Goal: Transaction & Acquisition: Book appointment/travel/reservation

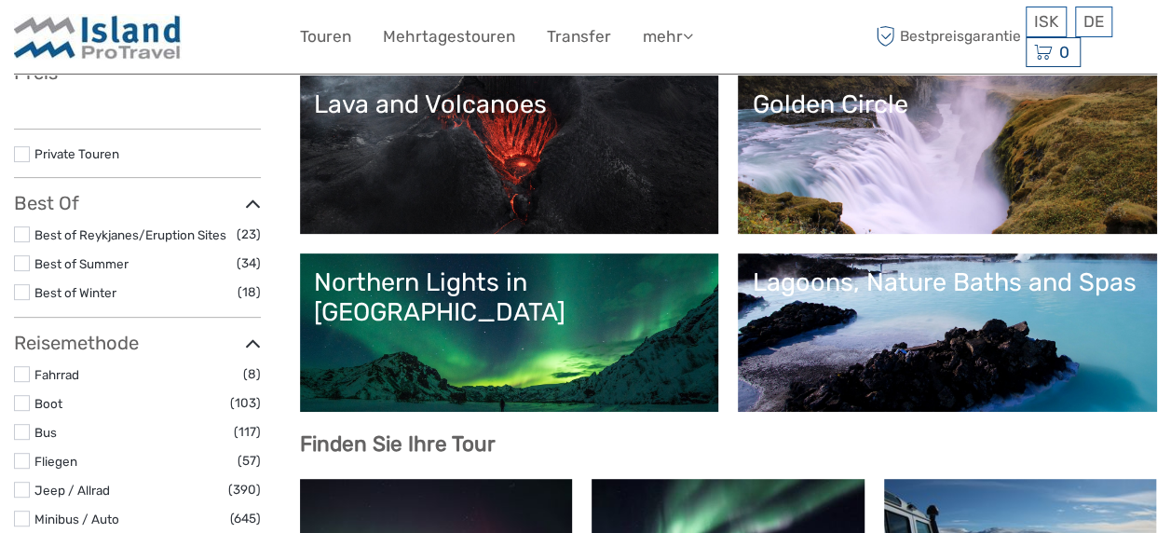
scroll to position [248, 0]
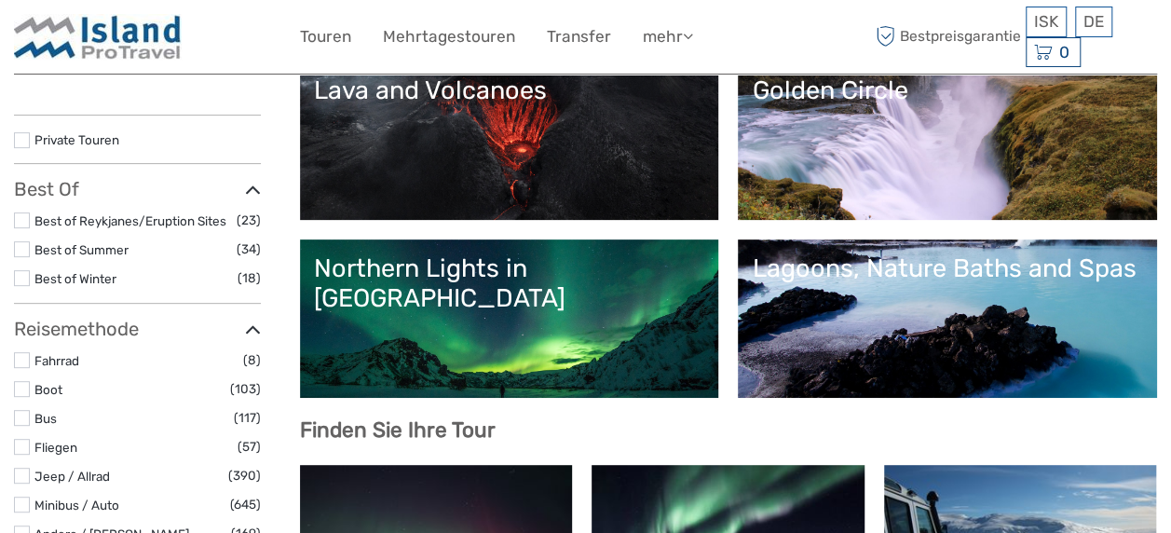
select select
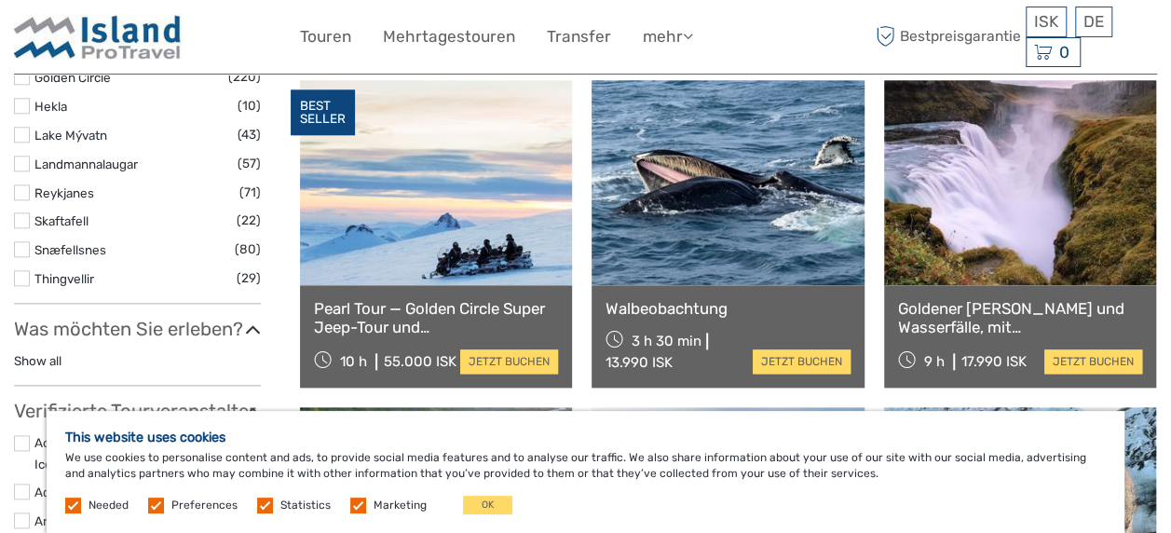
scroll to position [963, 0]
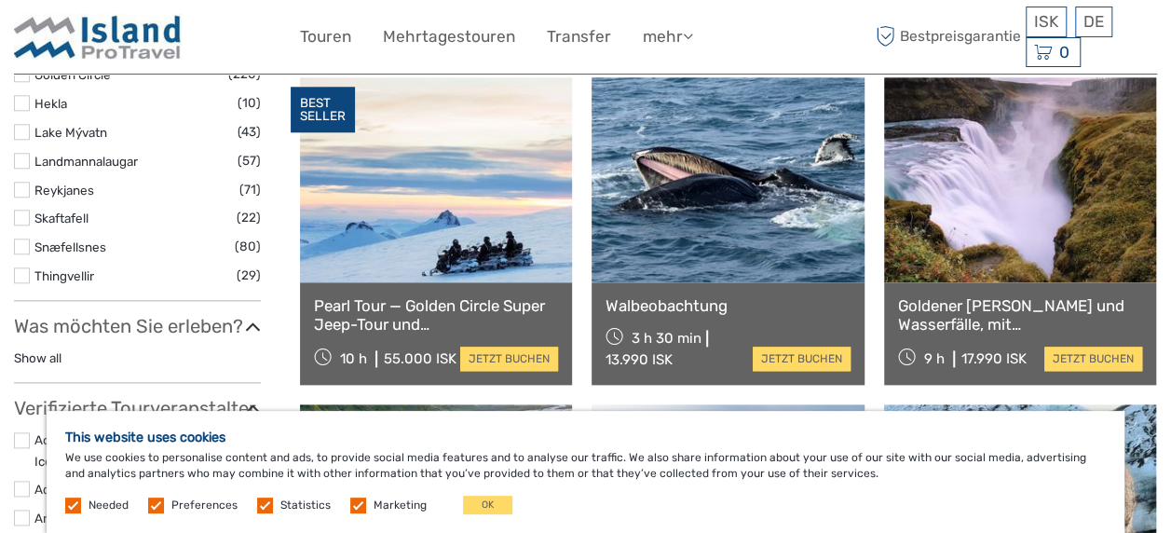
click at [734, 259] on link at bounding box center [728, 179] width 272 height 205
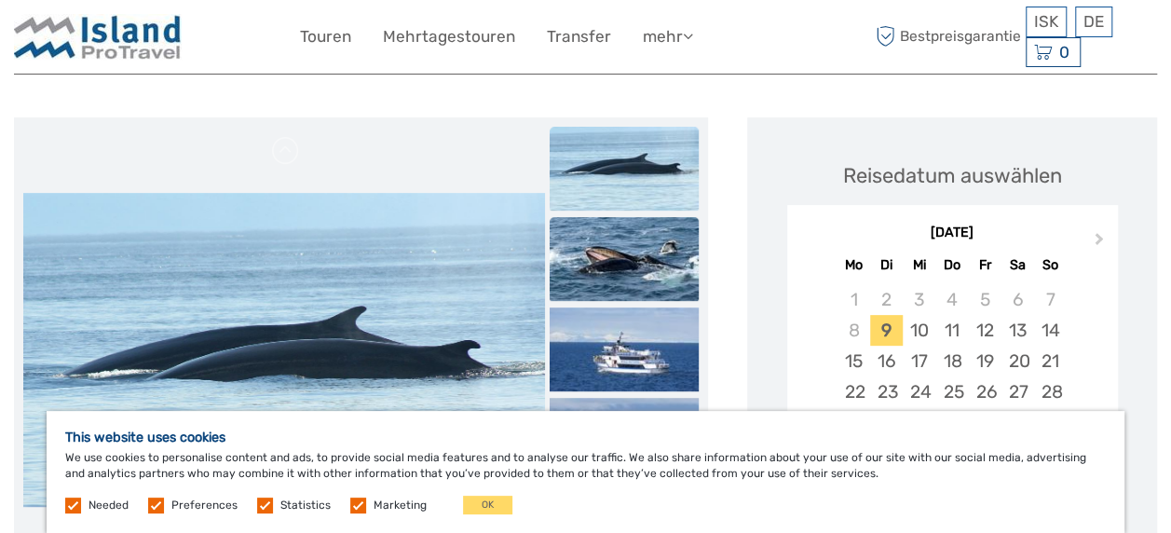
scroll to position [178, 0]
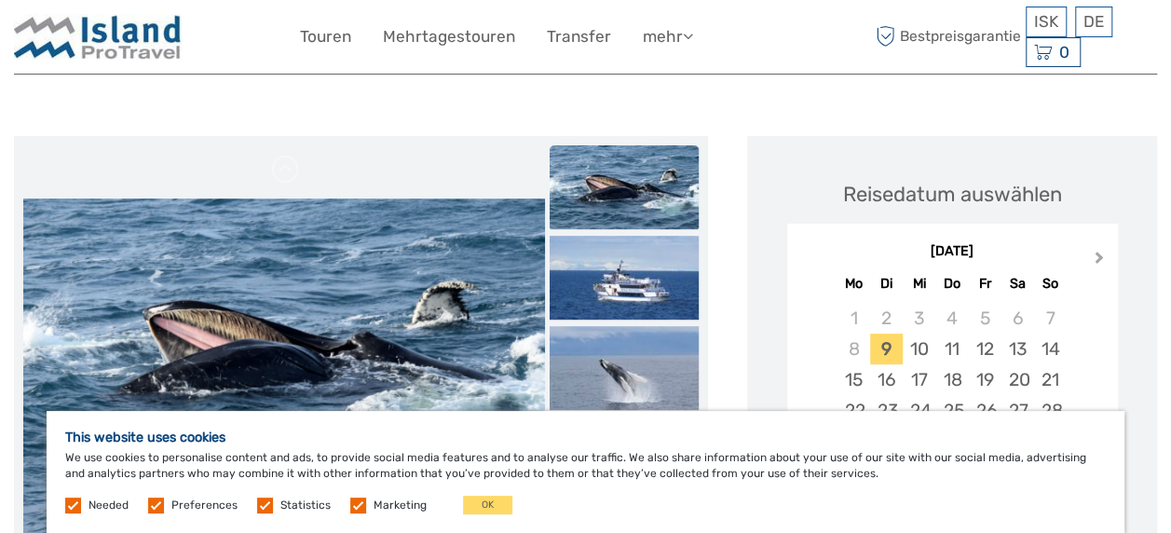
click at [1100, 250] on button "Next Month" at bounding box center [1102, 262] width 30 height 30
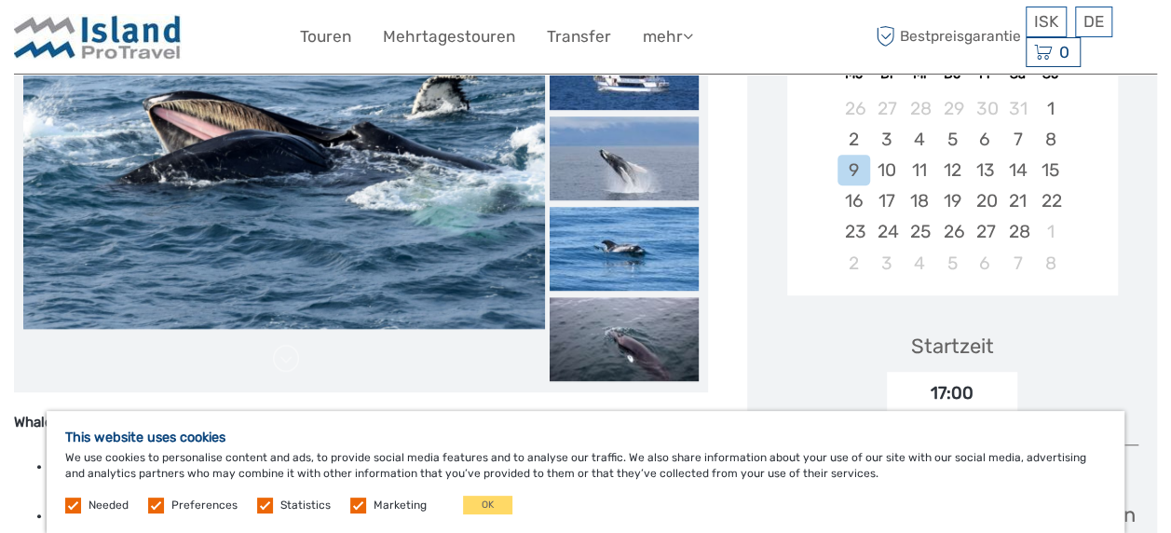
scroll to position [395, 0]
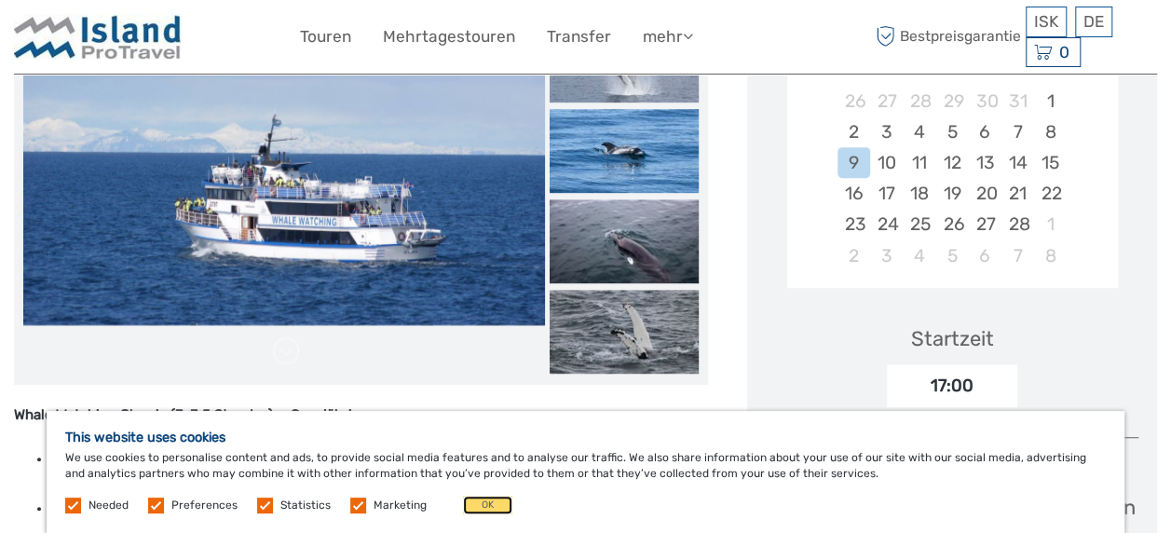
click at [472, 502] on button "OK" at bounding box center [487, 505] width 49 height 19
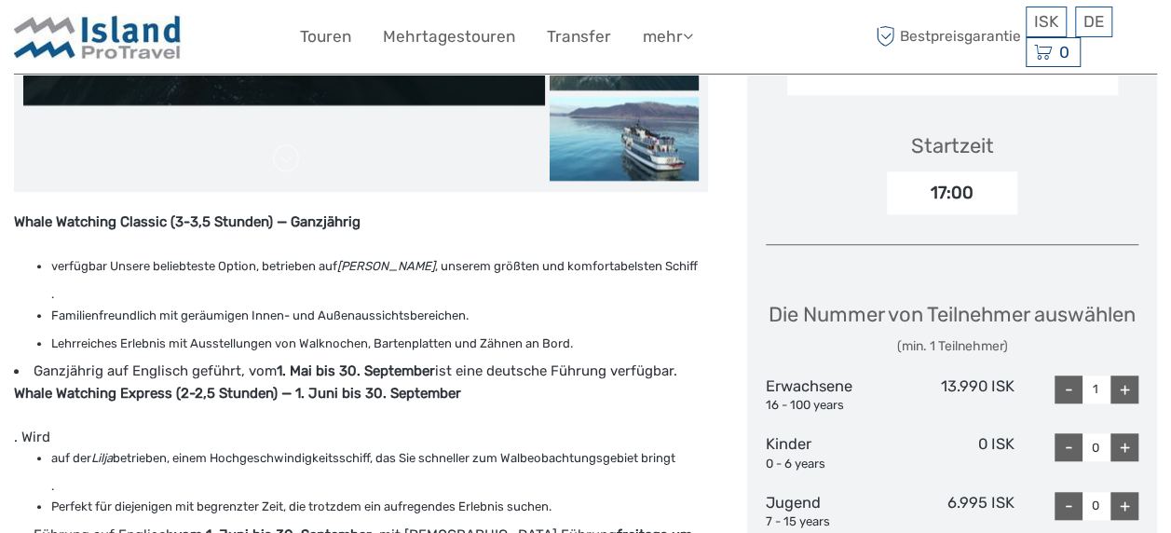
scroll to position [520, 0]
